Goal: Information Seeking & Learning: Check status

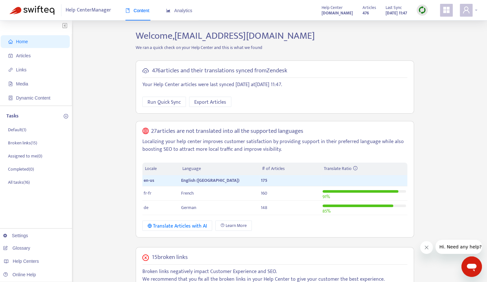
click at [475, 10] on div at bounding box center [468, 10] width 18 height 13
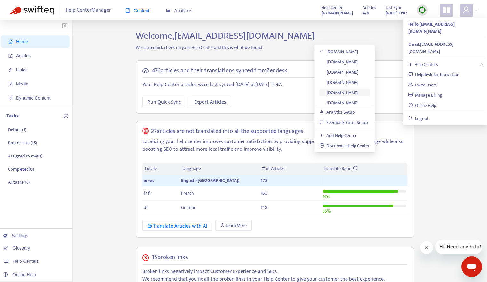
click at [358, 94] on link "[DOMAIN_NAME]" at bounding box center [338, 92] width 39 height 7
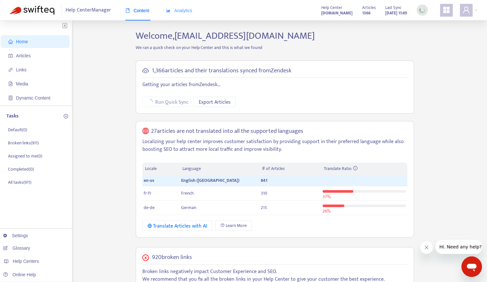
click at [182, 5] on div "Analytics" at bounding box center [179, 11] width 26 height 20
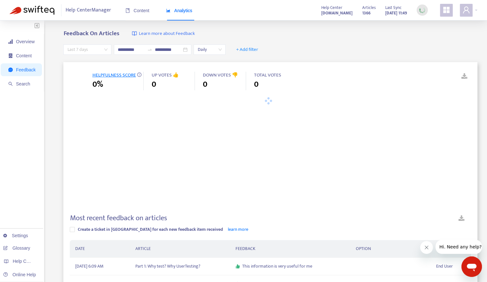
click at [102, 51] on span "Last 7 days" at bounding box center [87, 50] width 40 height 10
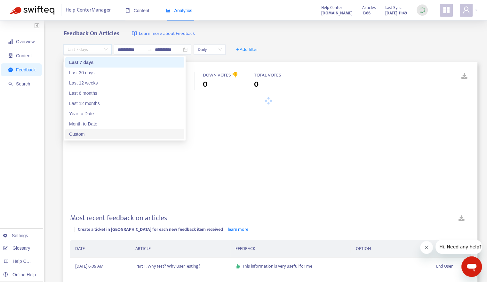
click at [71, 131] on div "Custom" at bounding box center [124, 133] width 111 height 7
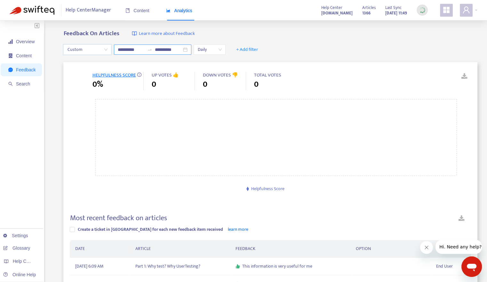
click at [133, 48] on input "**********" at bounding box center [131, 49] width 27 height 7
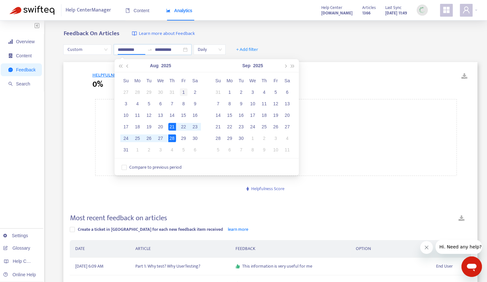
type input "**********"
click at [182, 89] on div "1" at bounding box center [184, 92] width 8 height 8
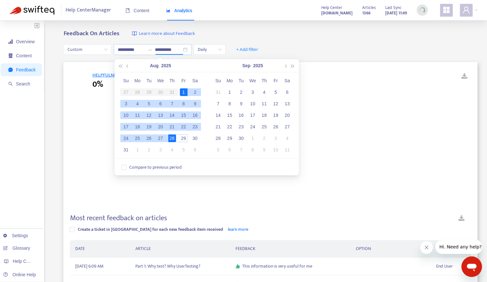
type input "**********"
click at [175, 138] on div "28" at bounding box center [172, 138] width 8 height 8
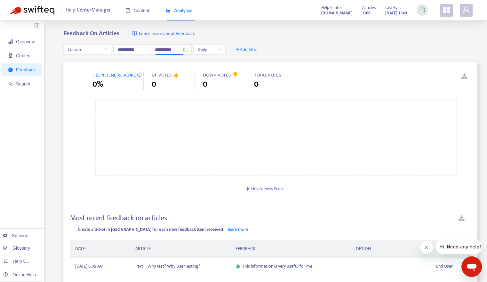
scroll to position [106, 0]
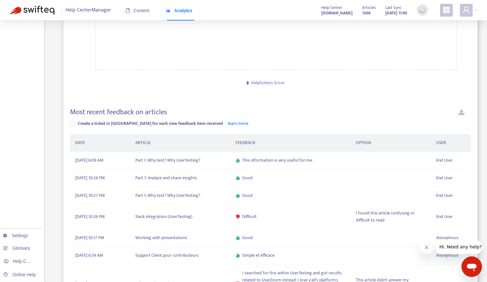
click at [267, 82] on span "Helpfulness Score" at bounding box center [267, 82] width 33 height 7
click at [268, 80] on span "Helpfulness Score" at bounding box center [267, 82] width 33 height 7
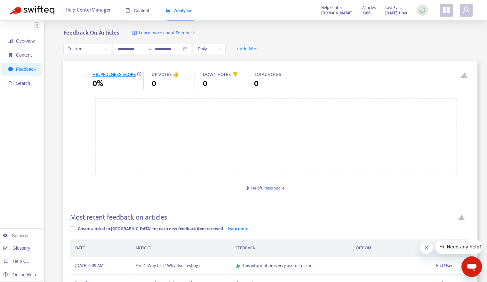
scroll to position [0, 0]
click at [22, 43] on span "Overview" at bounding box center [25, 41] width 19 height 5
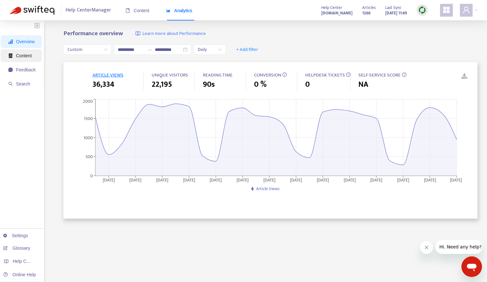
click at [32, 59] on span "Content" at bounding box center [21, 55] width 27 height 13
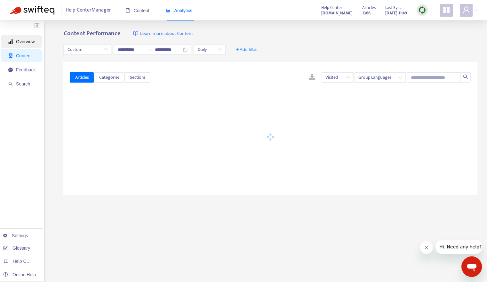
click at [30, 47] on span "Overview" at bounding box center [21, 41] width 27 height 13
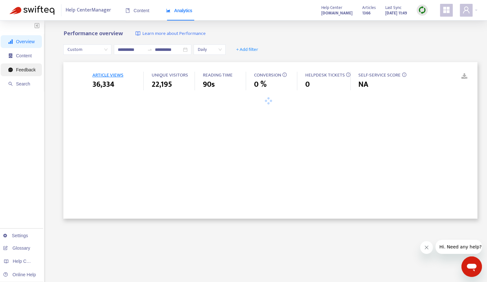
click at [31, 68] on span "Feedback" at bounding box center [26, 69] width 20 height 5
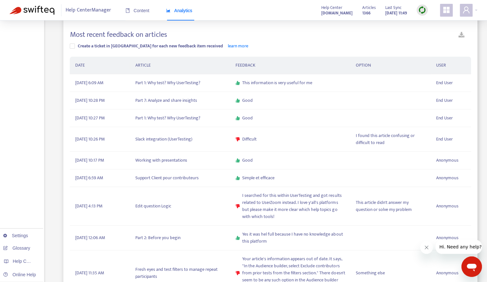
scroll to position [182, 0]
